Goal: Information Seeking & Learning: Understand process/instructions

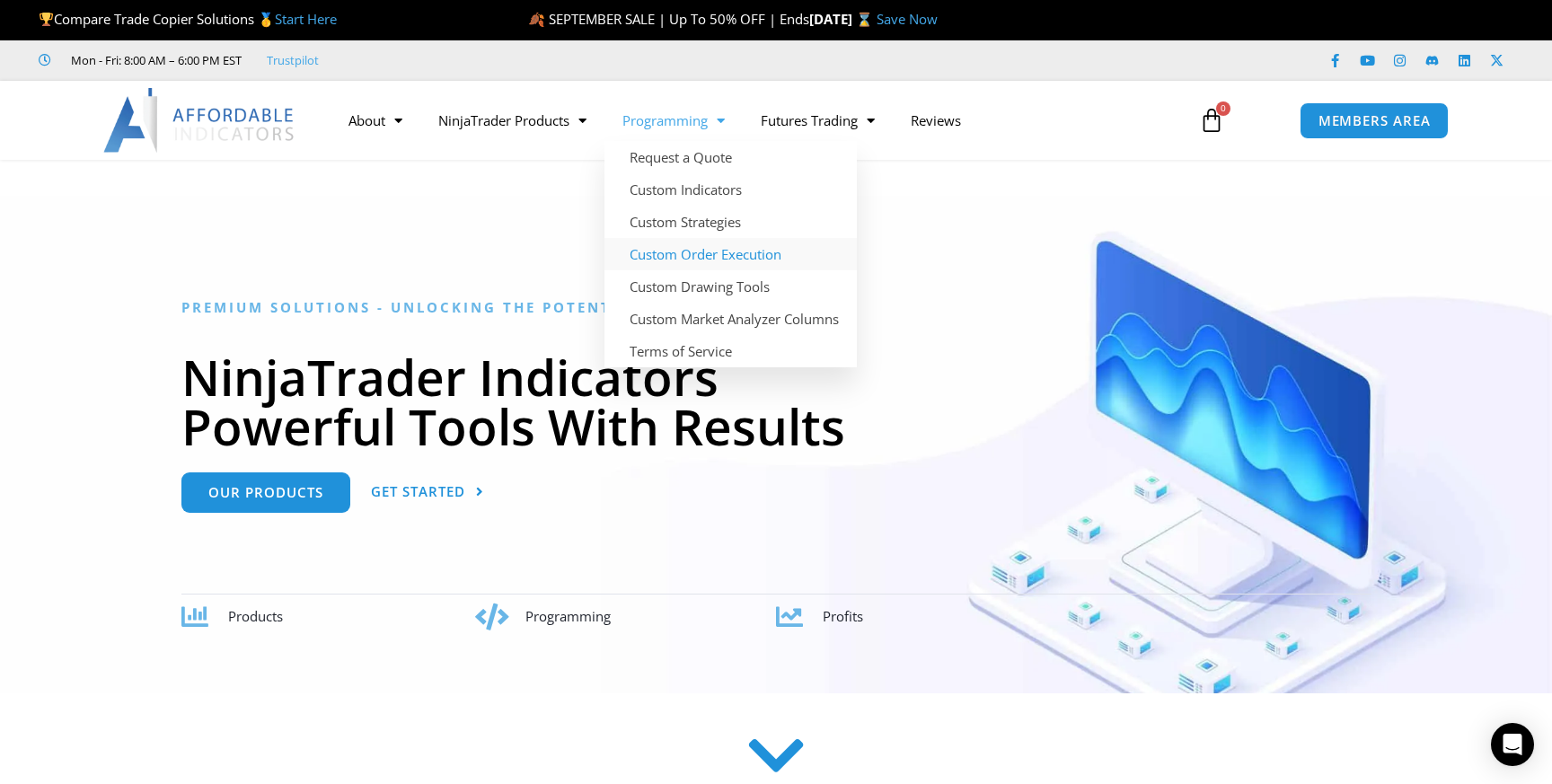
click at [780, 253] on link "Custom Order Execution" at bounding box center [730, 254] width 252 height 32
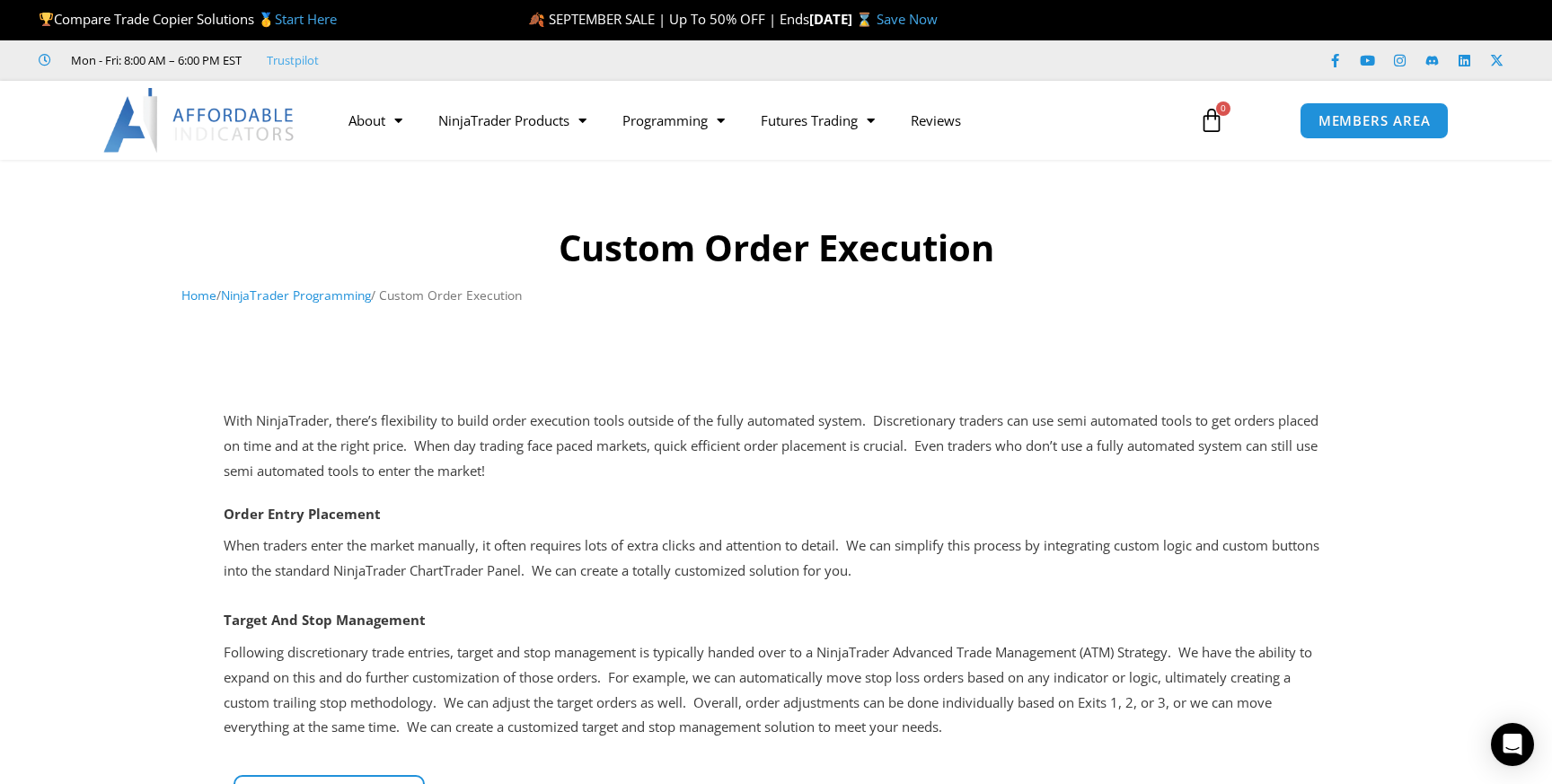
click at [747, 333] on div at bounding box center [776, 336] width 1123 height 35
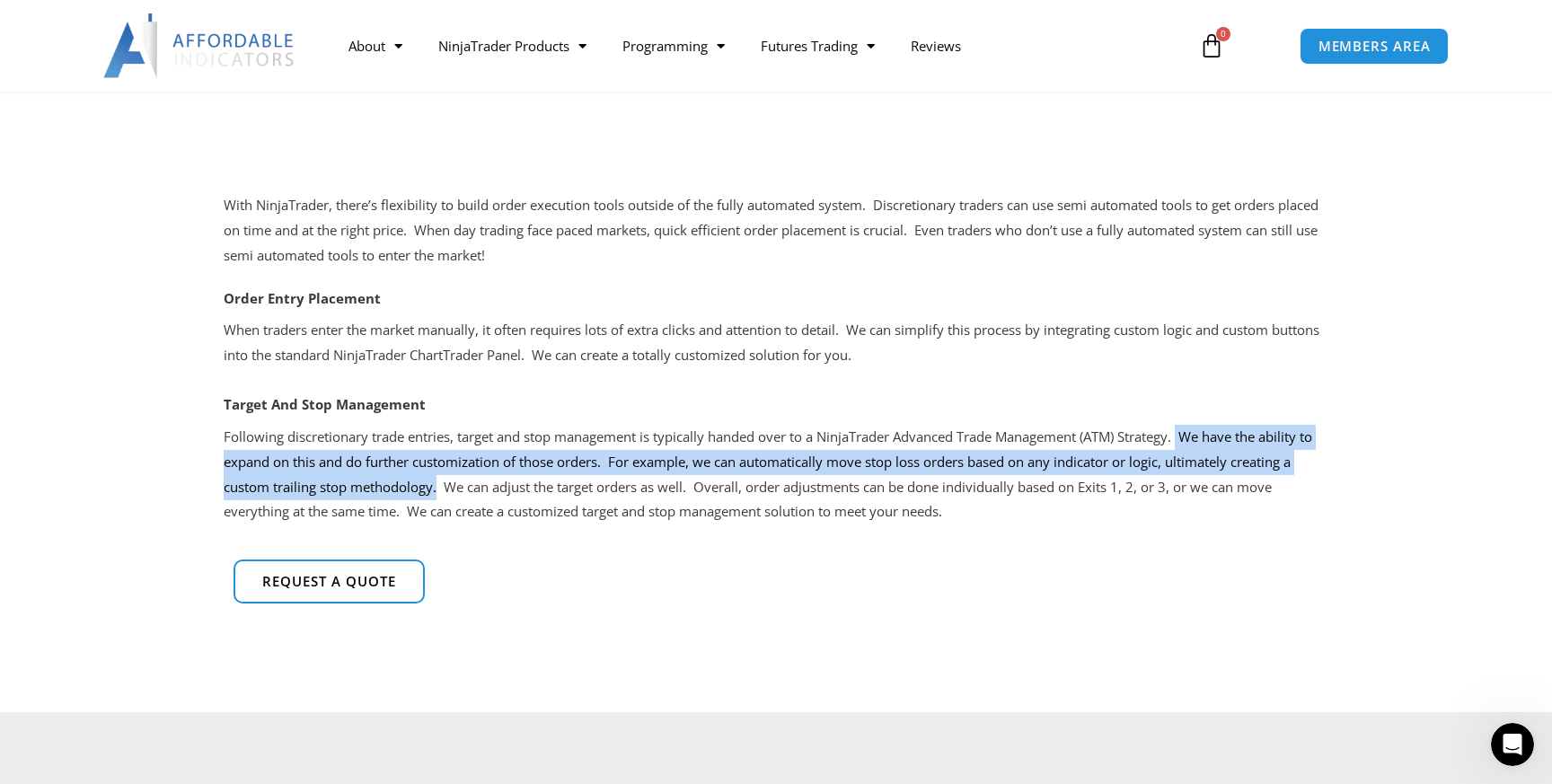
drag, startPoint x: 1193, startPoint y: 436, endPoint x: 437, endPoint y: 495, distance: 758.3
click at [437, 495] on p "Following discretionary trade entries, target and stop management is typically …" at bounding box center [776, 474] width 1104 height 99
copy p "We have the ability to expand on this and do further customization of those ord…"
